Goal: Go to known website: Access a specific website the user already knows

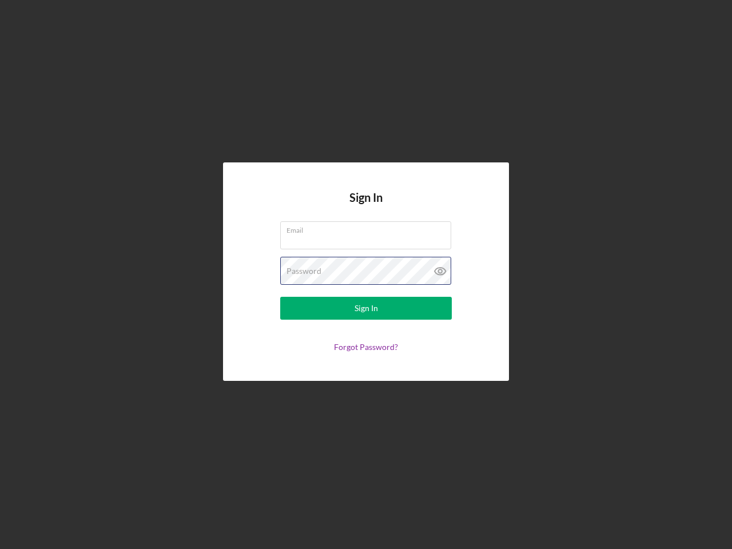
click at [366, 274] on div "Password" at bounding box center [365, 271] width 171 height 29
click at [440, 271] on icon at bounding box center [440, 271] width 29 height 29
